Goal: Transaction & Acquisition: Purchase product/service

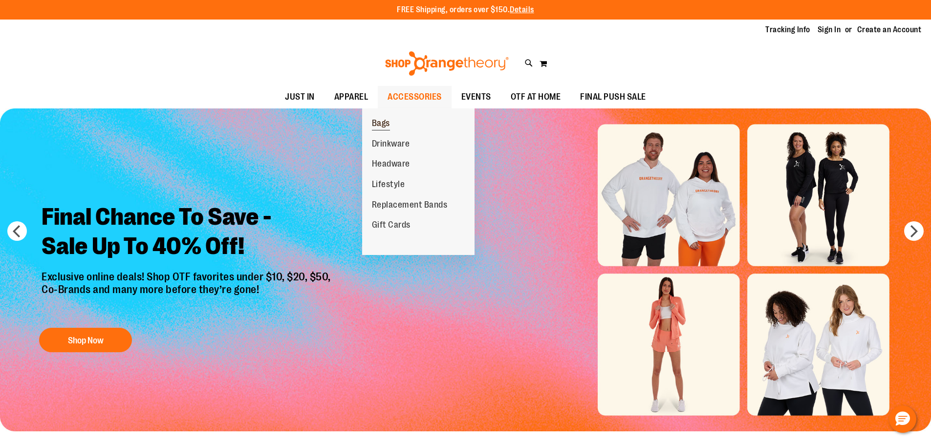
click at [390, 123] on span "Bags" at bounding box center [381, 124] width 18 height 12
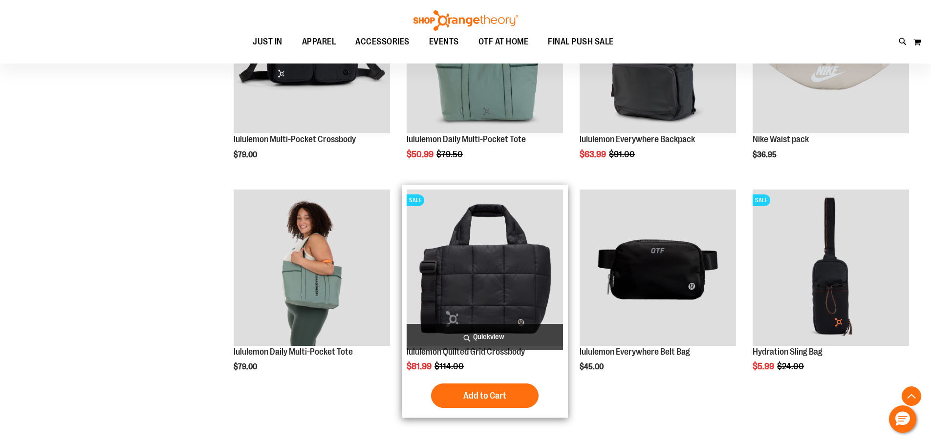
scroll to position [635, 0]
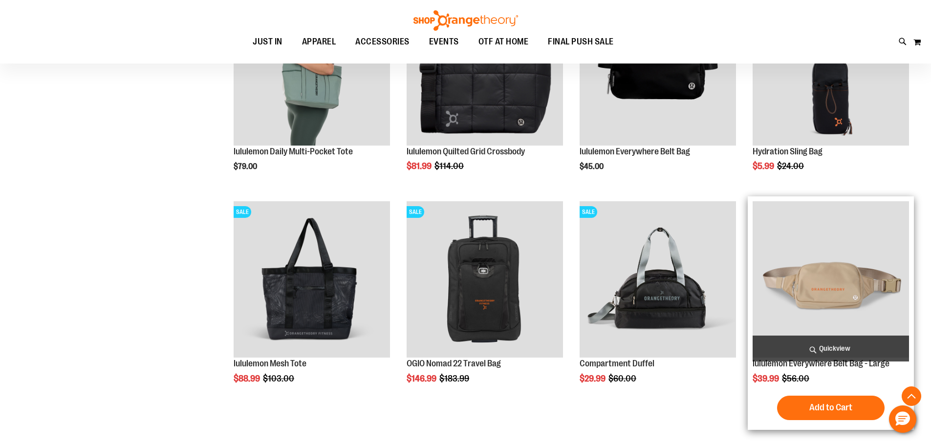
click at [813, 280] on img "product" at bounding box center [830, 279] width 156 height 156
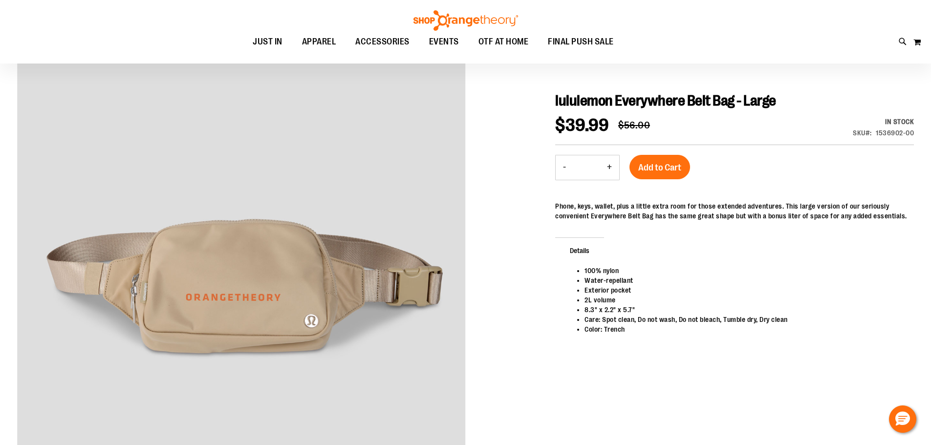
scroll to position [48, 0]
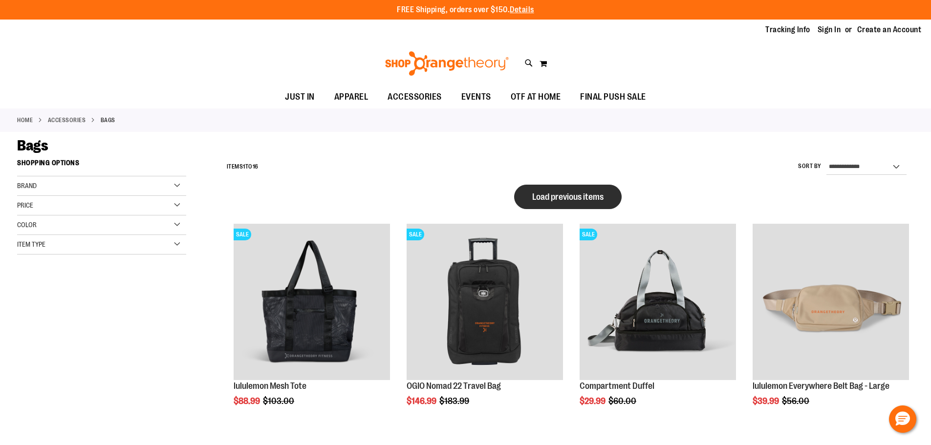
click at [560, 197] on span "Load previous items" at bounding box center [567, 197] width 71 height 10
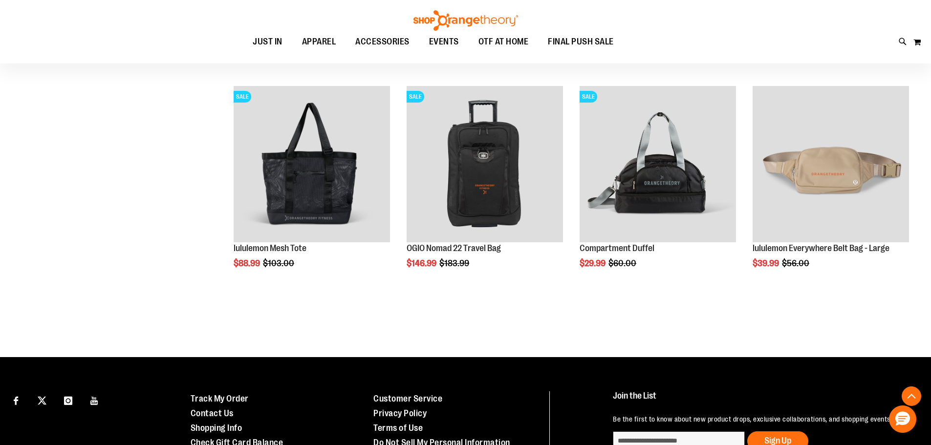
scroll to position [502, 0]
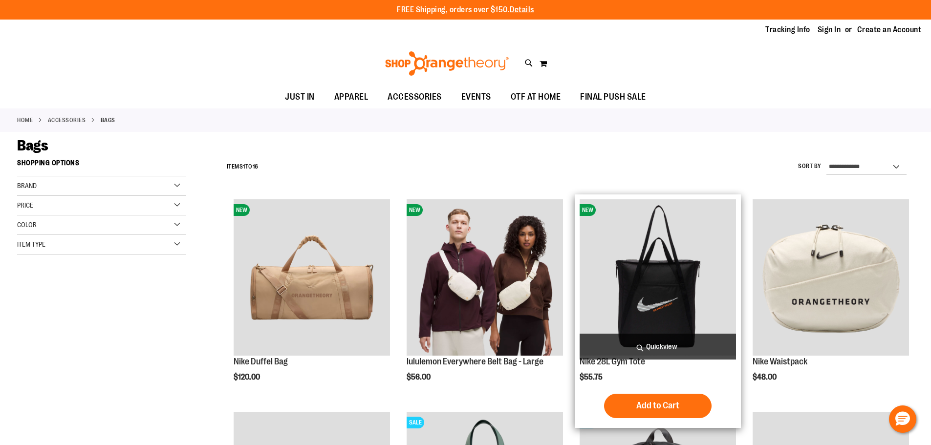
click at [700, 236] on img "product" at bounding box center [657, 277] width 156 height 156
click at [686, 245] on img "product" at bounding box center [657, 277] width 156 height 156
click at [635, 259] on img "product" at bounding box center [657, 277] width 156 height 156
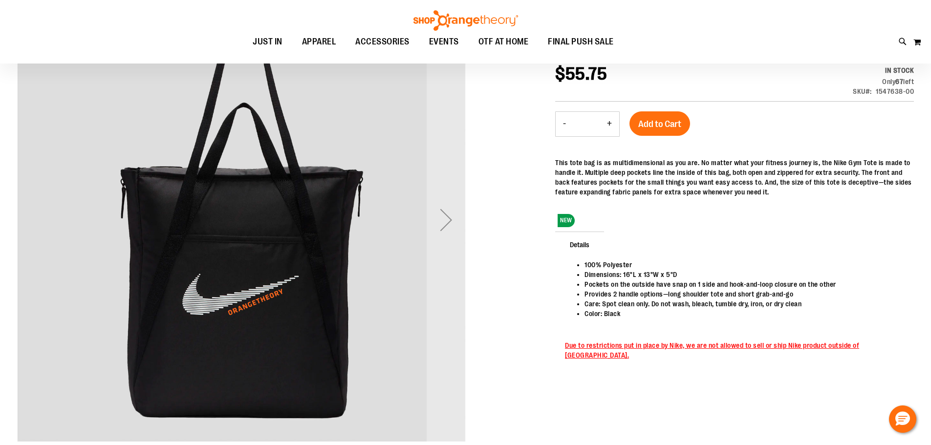
click at [441, 226] on div "Next" at bounding box center [446, 219] width 39 height 39
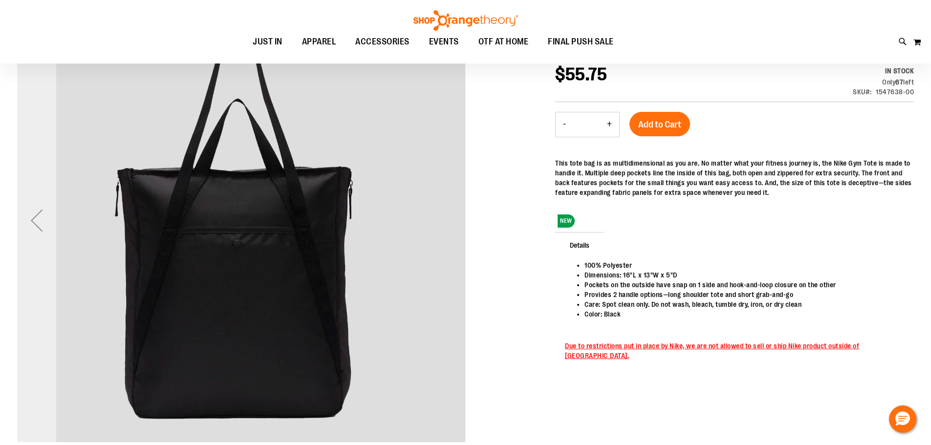
click at [45, 215] on div "Previous" at bounding box center [36, 220] width 39 height 39
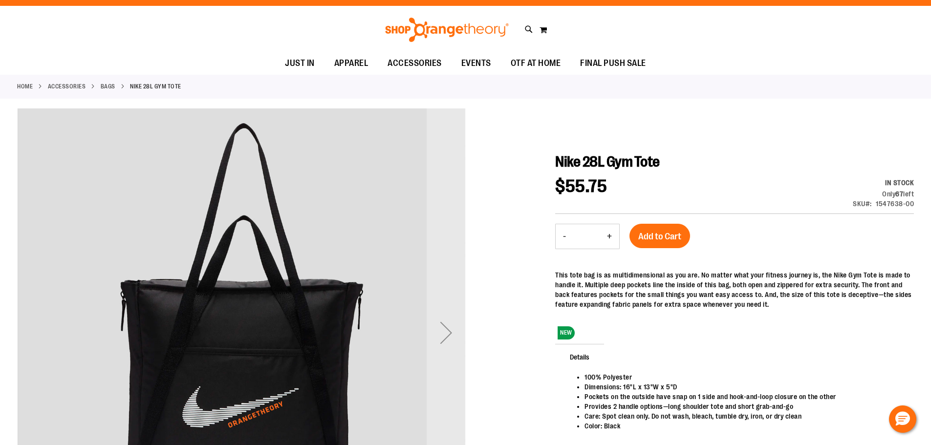
scroll to position [0, 0]
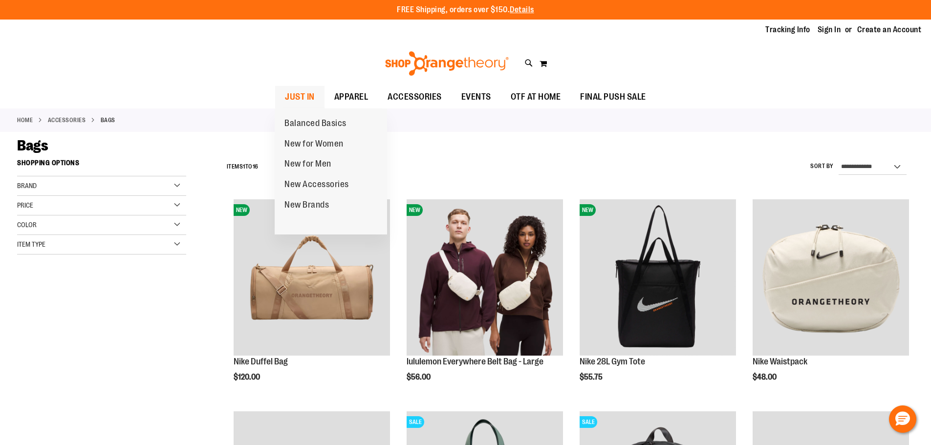
click at [314, 91] on span "JUST IN" at bounding box center [300, 97] width 30 height 22
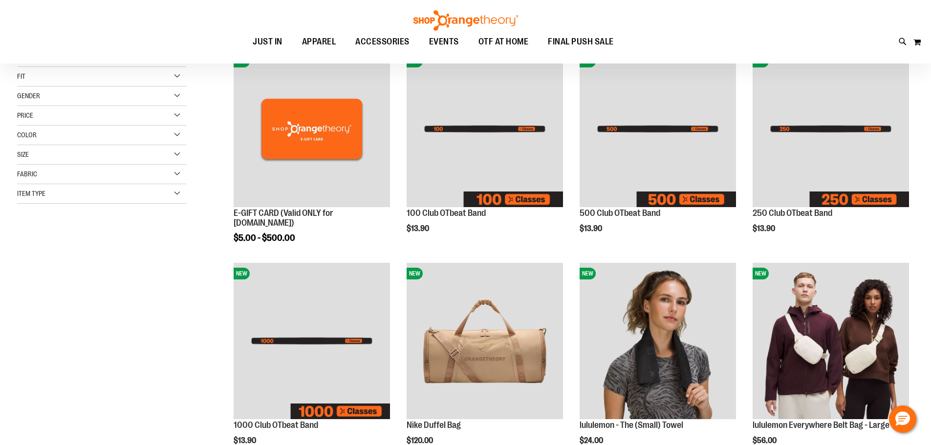
scroll to position [195, 0]
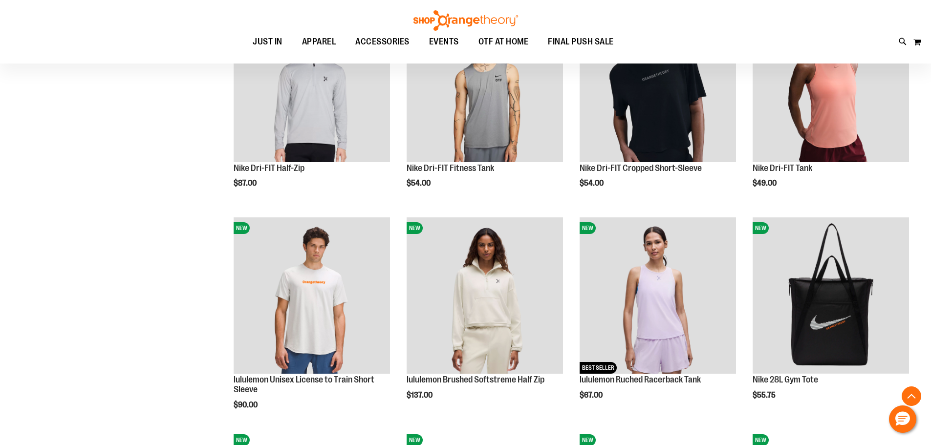
scroll to position [635, 0]
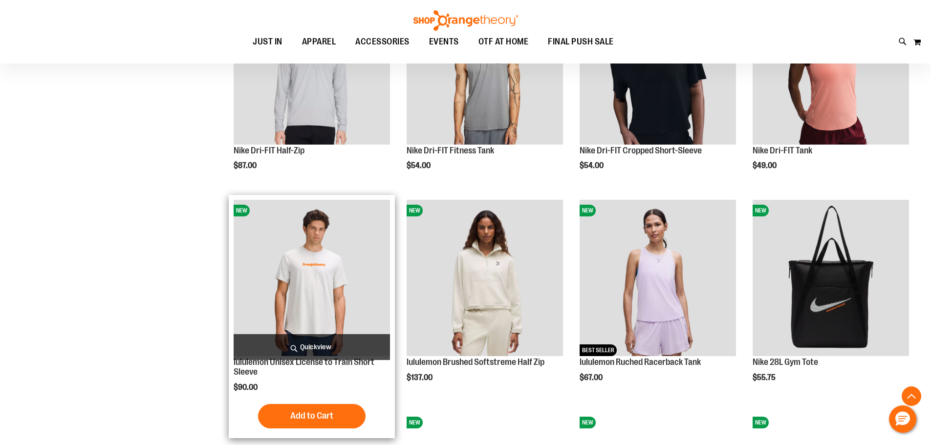
click at [336, 258] on img "product" at bounding box center [312, 278] width 156 height 156
click at [337, 247] on img "product" at bounding box center [312, 278] width 156 height 156
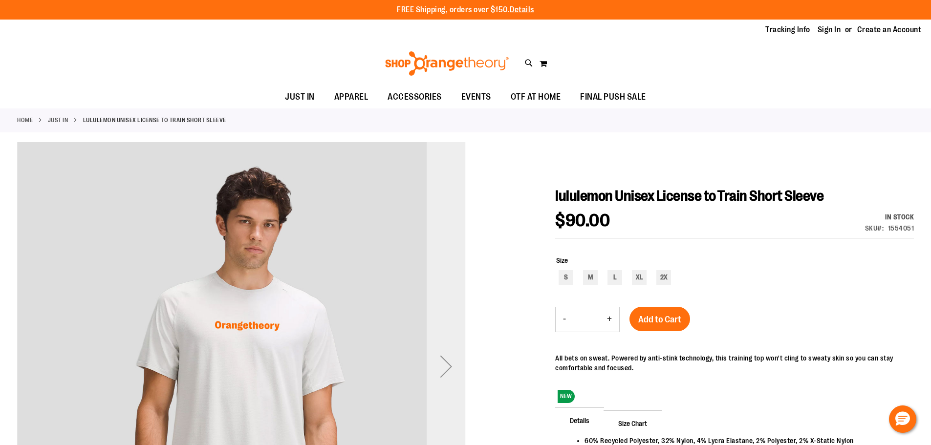
click at [454, 359] on div "Next" at bounding box center [446, 366] width 39 height 39
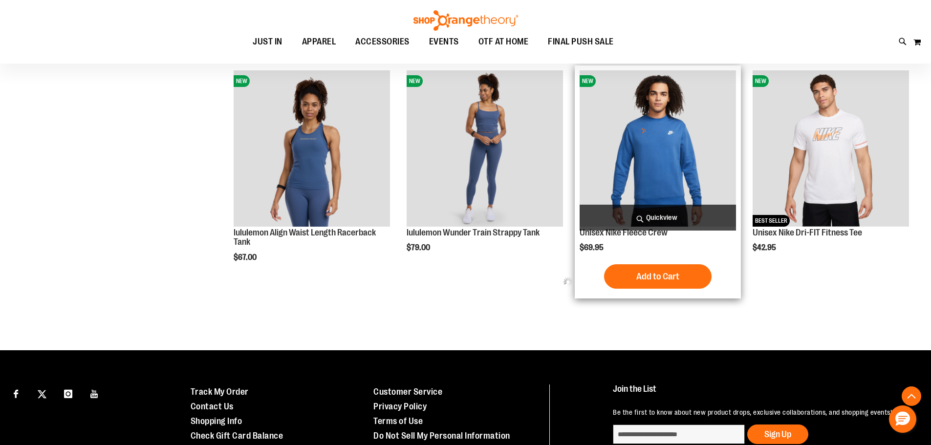
scroll to position [386, 0]
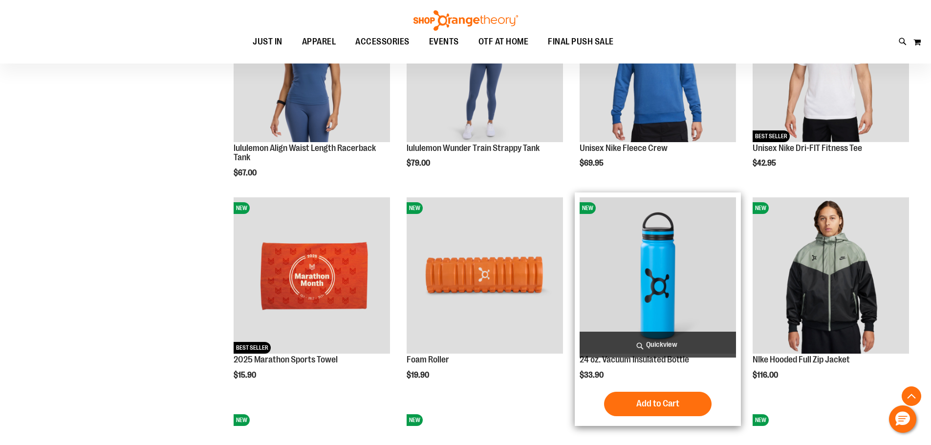
scroll to position [630, 0]
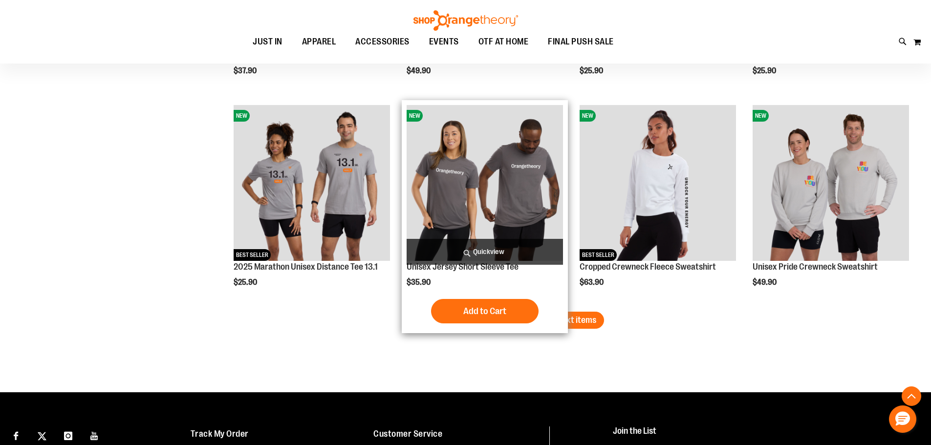
scroll to position [1608, 0]
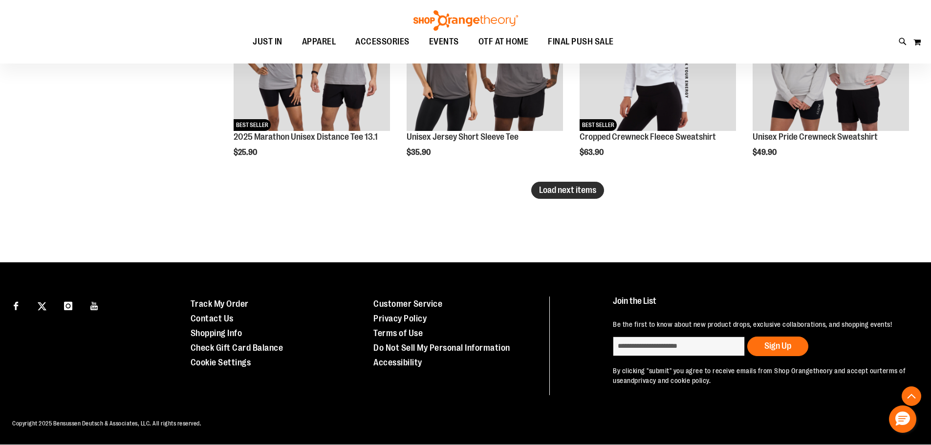
click at [569, 190] on span "Load next items" at bounding box center [567, 190] width 57 height 10
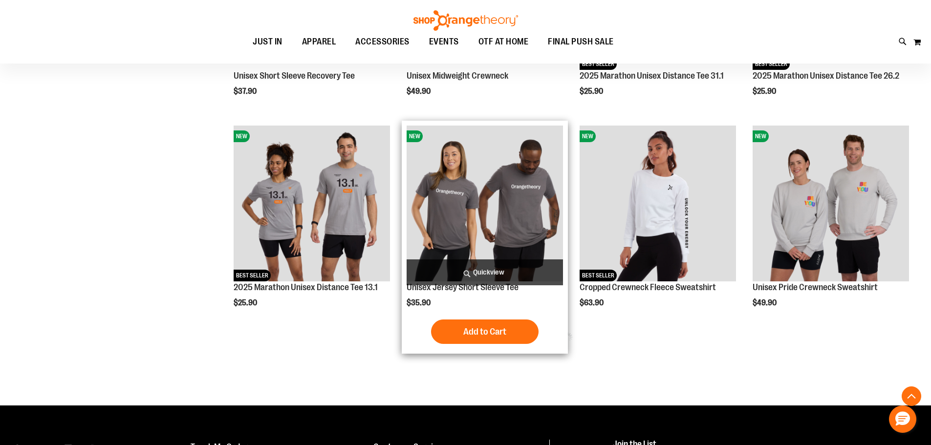
scroll to position [1657, 0]
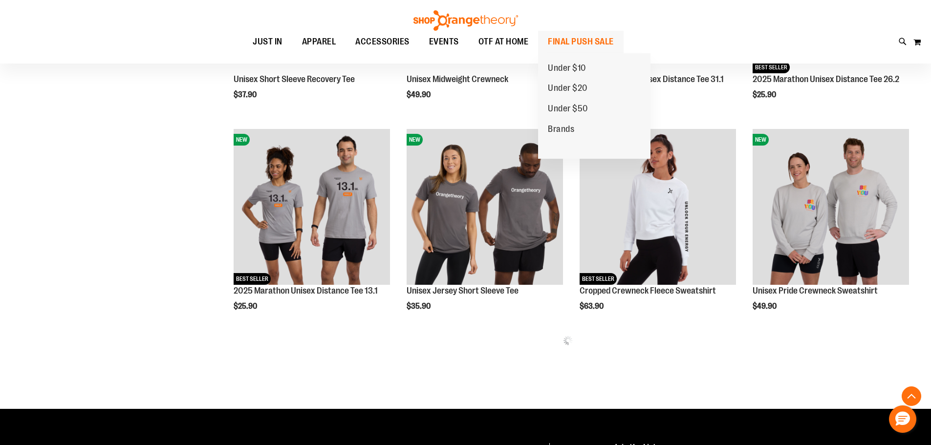
click at [584, 33] on span "FINAL PUSH SALE" at bounding box center [581, 42] width 66 height 22
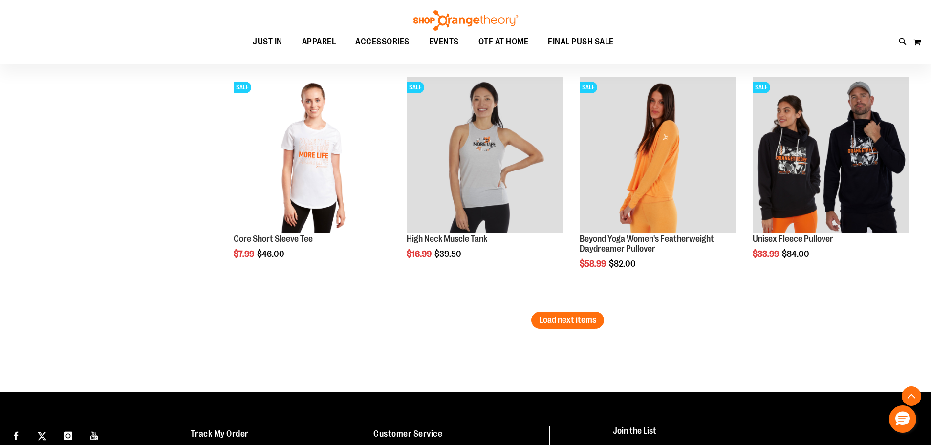
scroll to position [2100, 0]
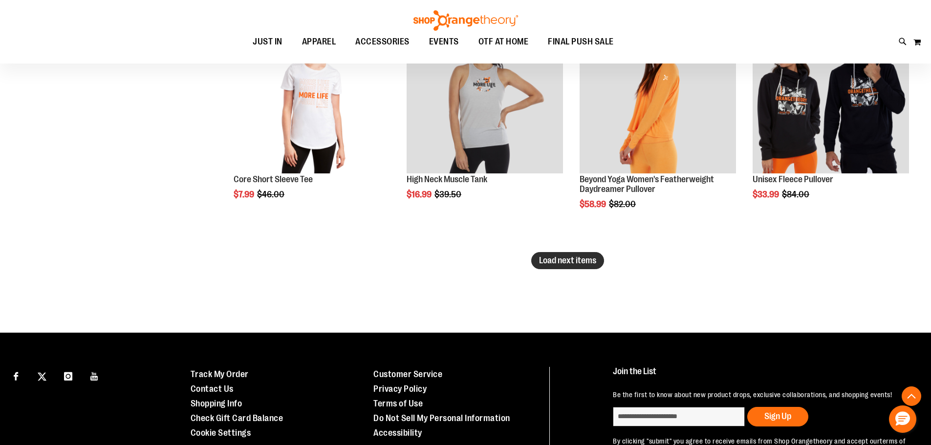
click at [549, 257] on span "Load next items" at bounding box center [567, 261] width 57 height 10
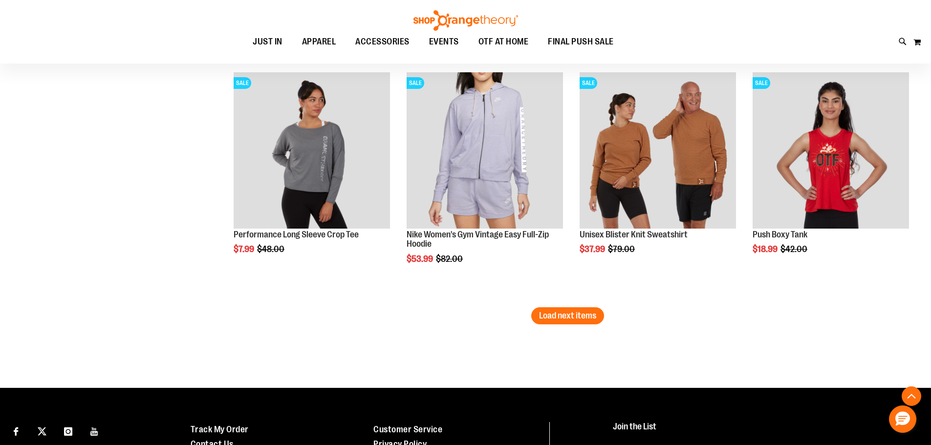
scroll to position [2833, 0]
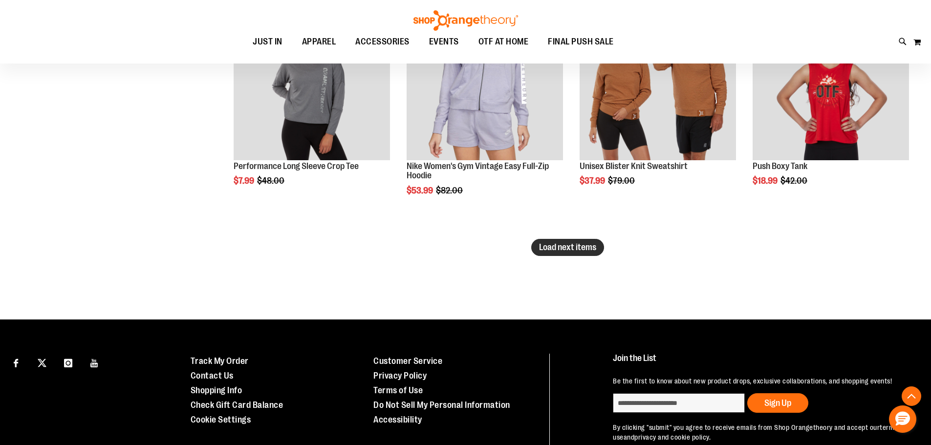
click at [576, 241] on button "Load next items" at bounding box center [567, 247] width 73 height 17
